Goal: Navigation & Orientation: Find specific page/section

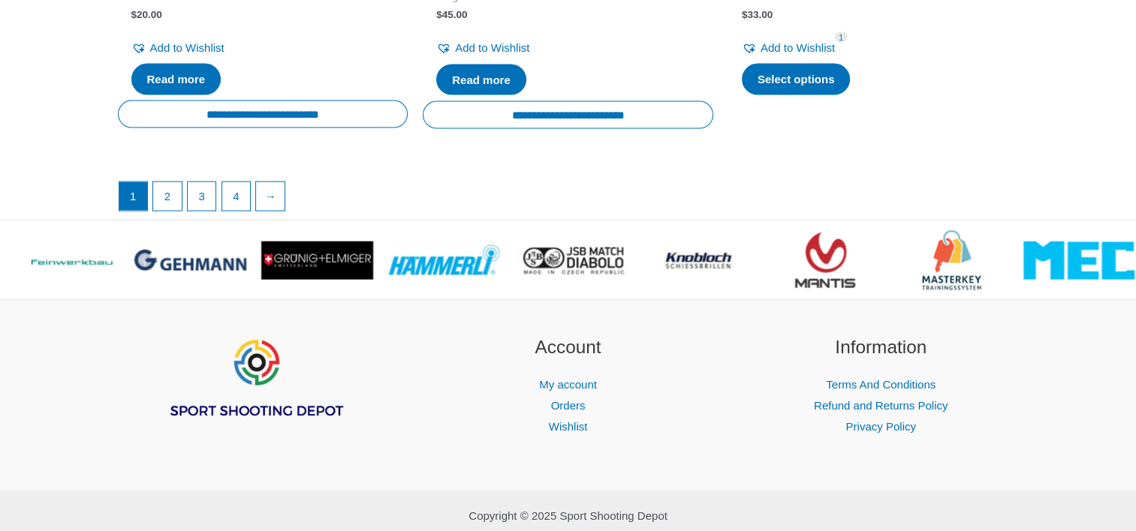
scroll to position [3061, 0]
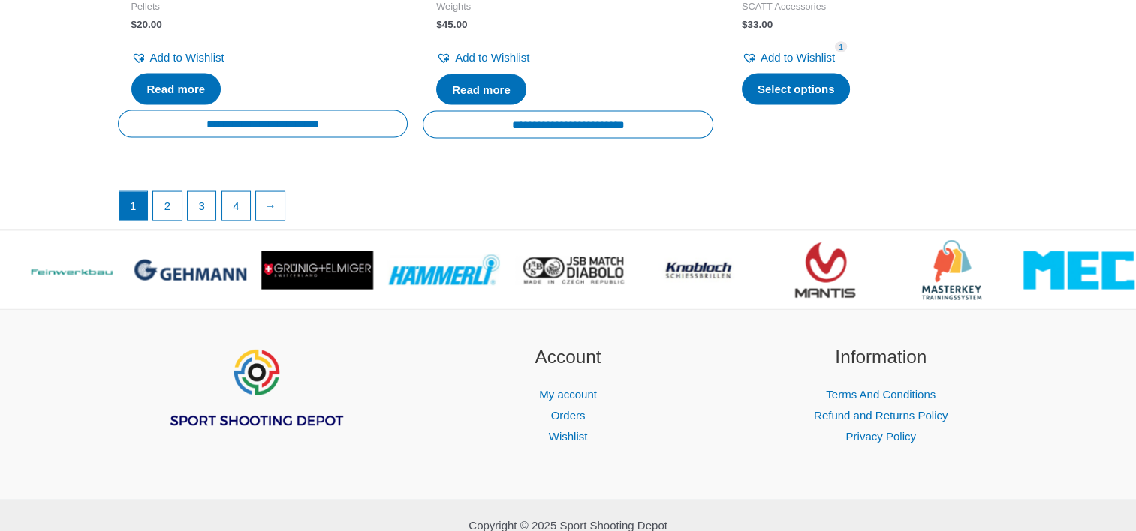
click at [152, 197] on li "2" at bounding box center [167, 206] width 30 height 30
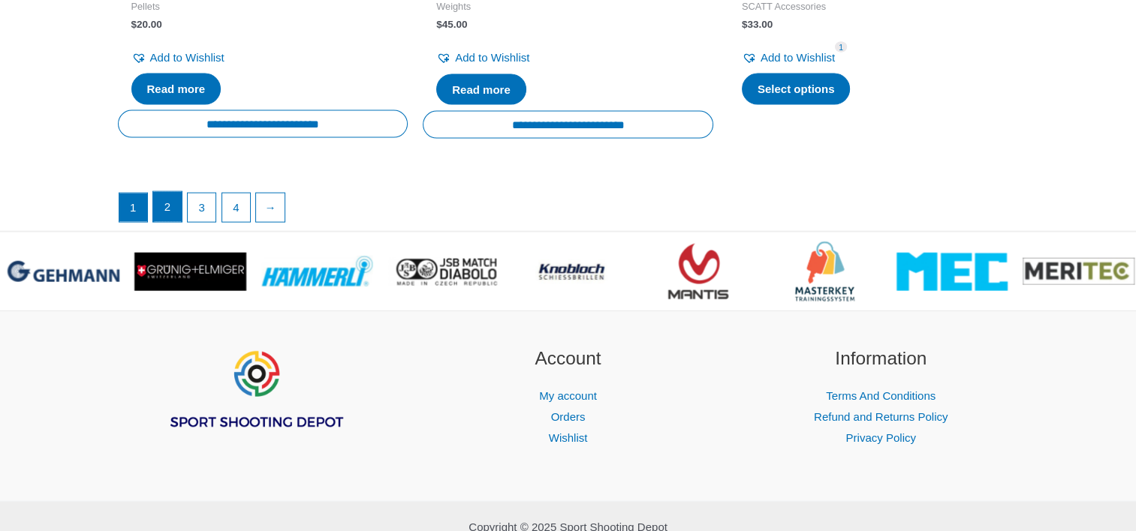
click at [167, 206] on link "2" at bounding box center [167, 207] width 29 height 30
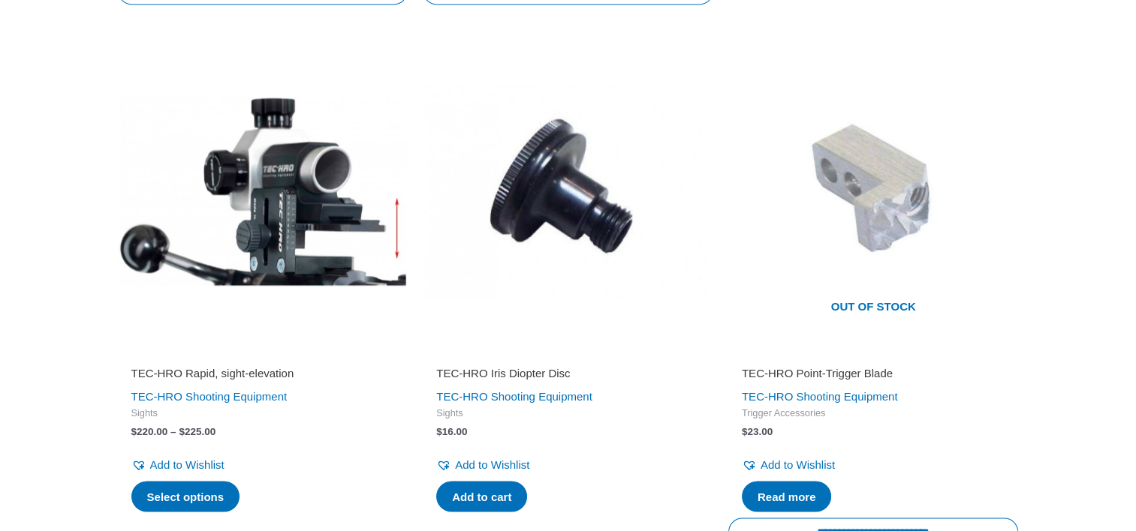
scroll to position [2422, 0]
